Goal: Find specific page/section: Find specific page/section

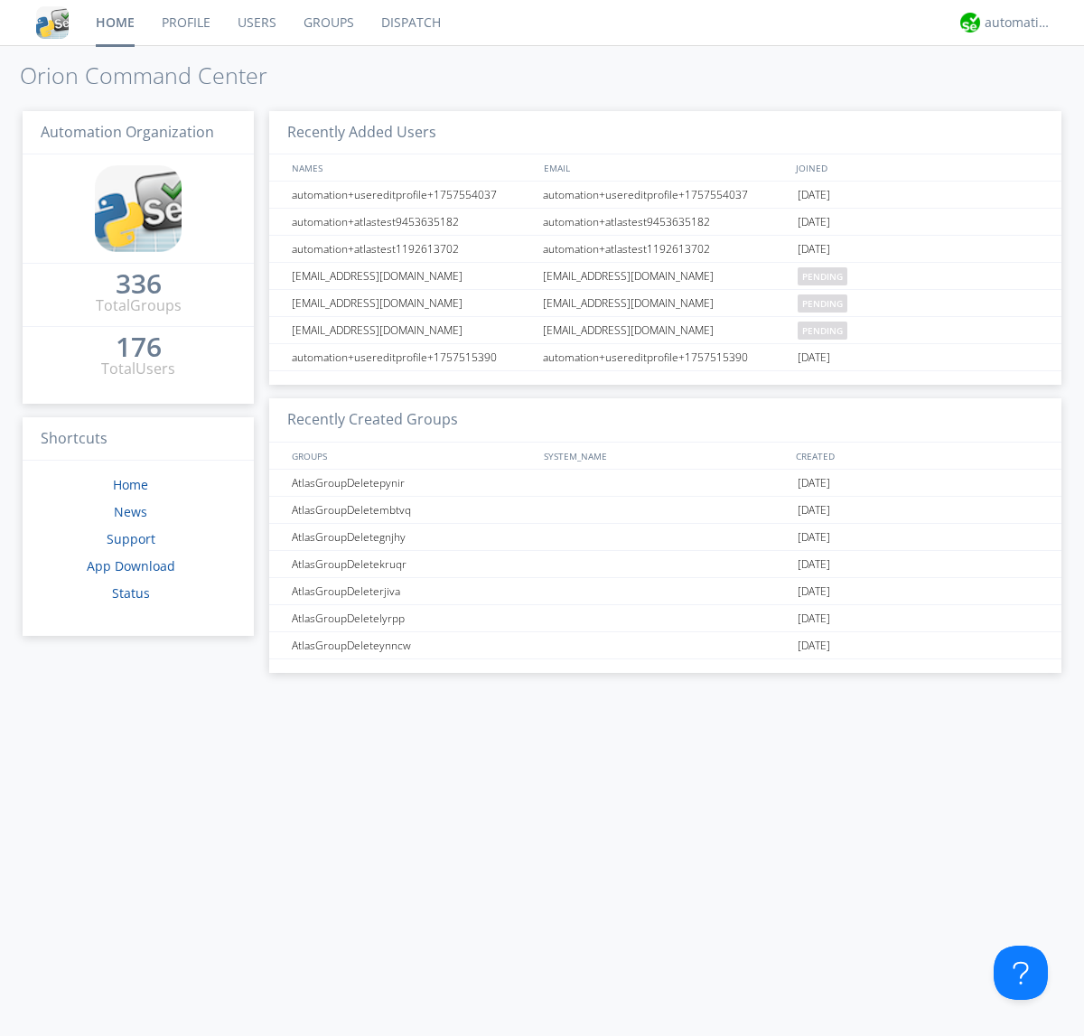
click at [409, 23] on link "Dispatch" at bounding box center [411, 22] width 87 height 45
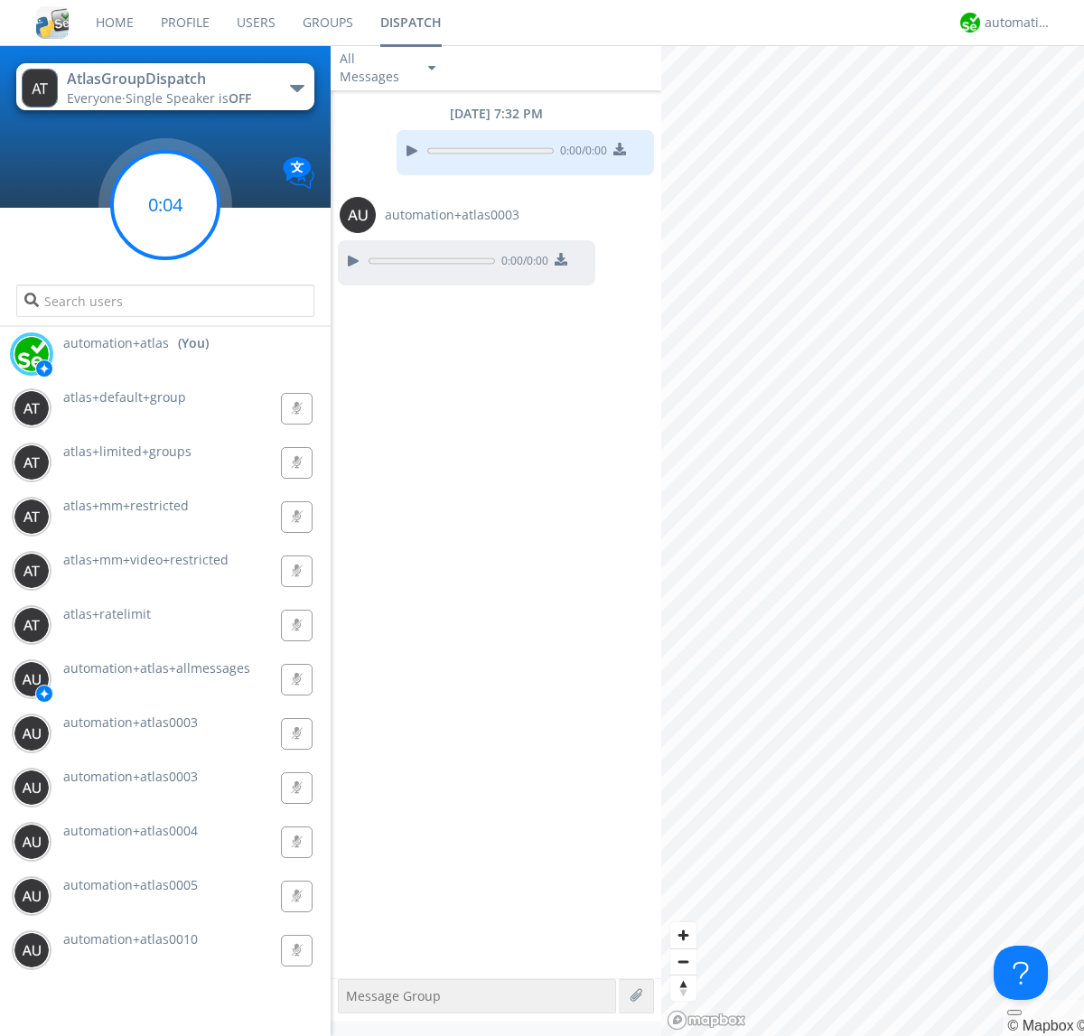
click at [165, 205] on g at bounding box center [165, 205] width 107 height 107
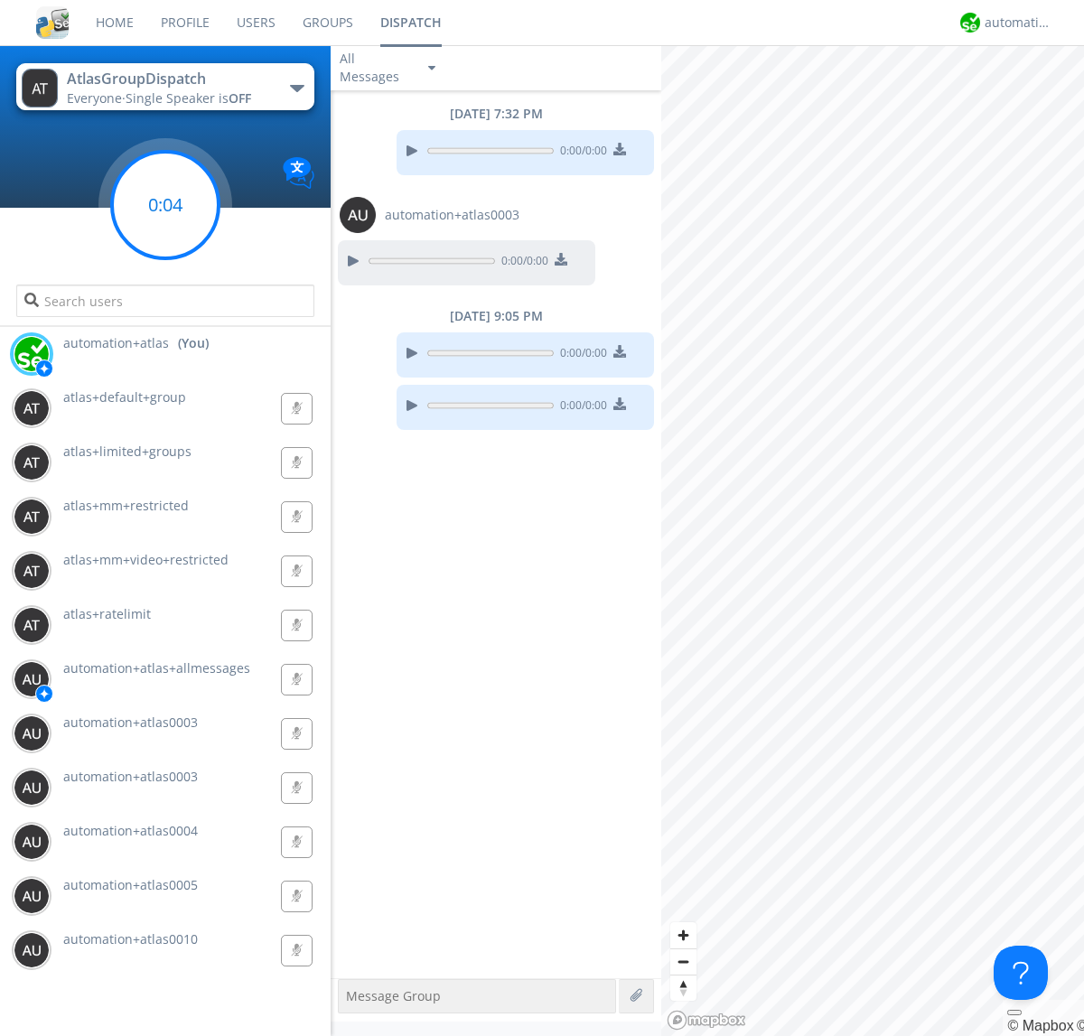
click at [165, 205] on g at bounding box center [165, 205] width 107 height 107
click at [1014, 23] on div "automation+atlas" at bounding box center [1019, 23] width 68 height 18
